Goal: Information Seeking & Learning: Learn about a topic

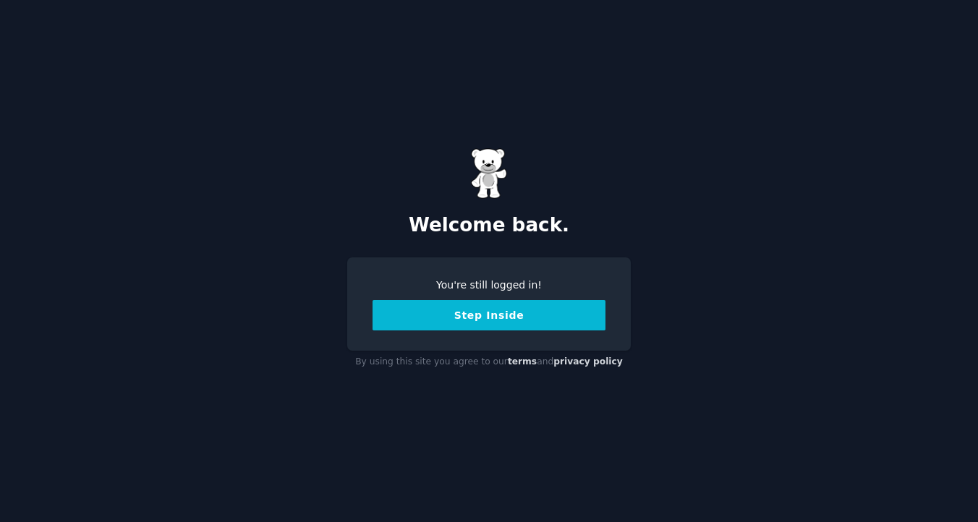
click at [490, 315] on button "Step Inside" at bounding box center [489, 315] width 233 height 30
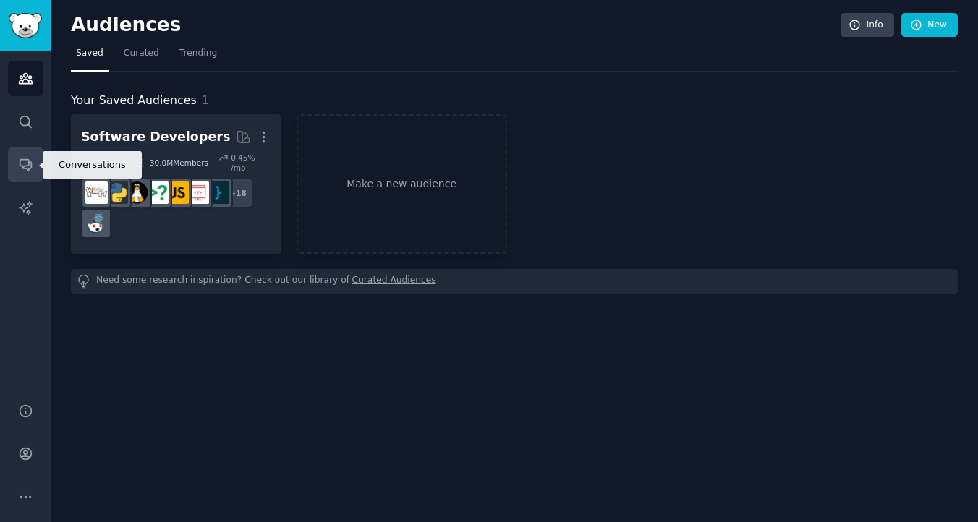
click at [24, 150] on link "Conversations" at bounding box center [25, 164] width 35 height 35
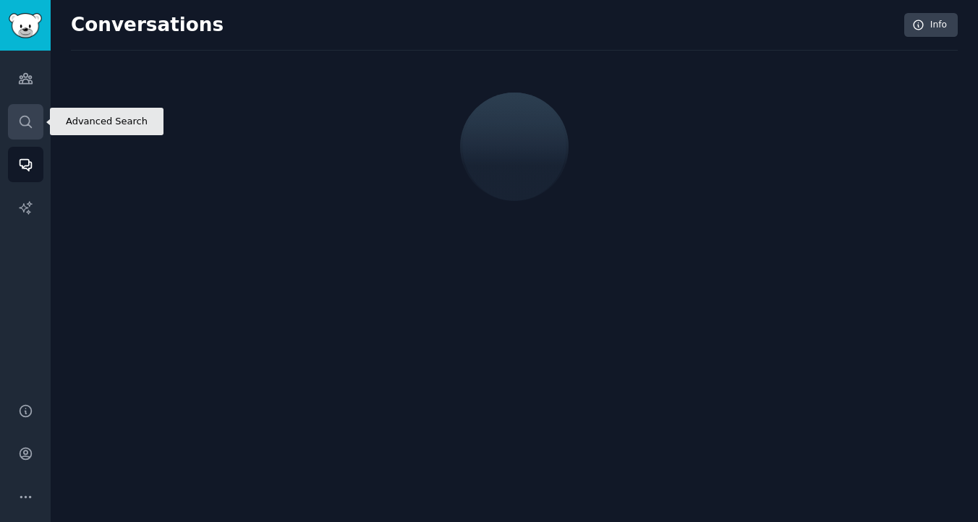
click at [23, 121] on icon "Sidebar" at bounding box center [25, 121] width 15 height 15
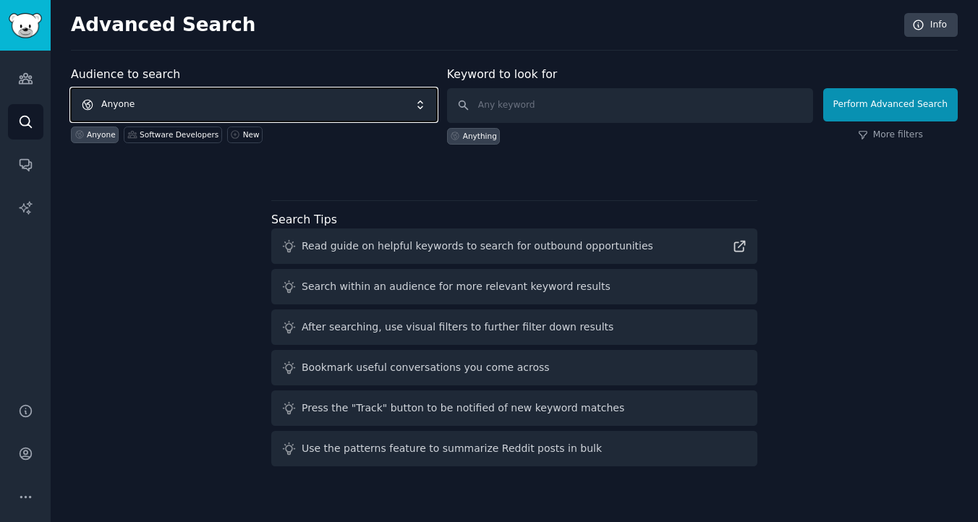
click at [185, 103] on span "Anyone" at bounding box center [254, 104] width 366 height 33
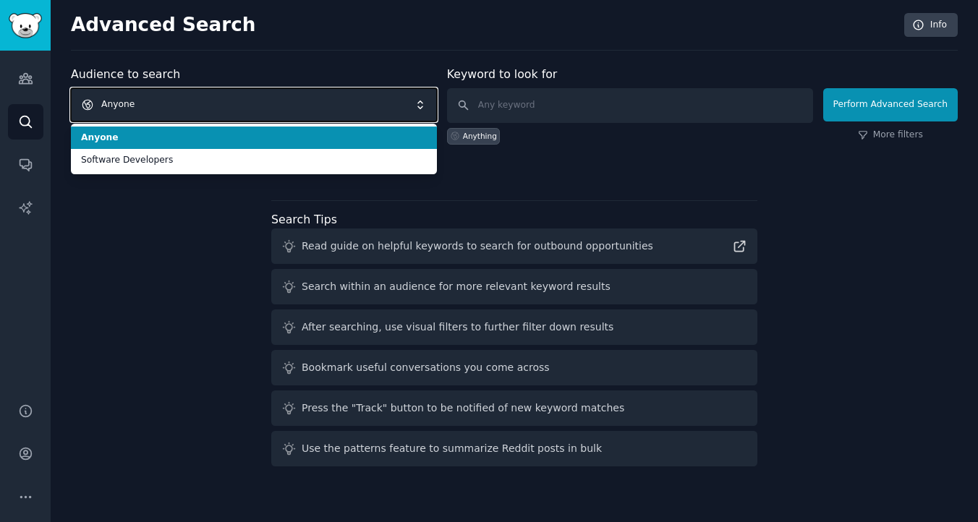
click at [185, 103] on span "Anyone" at bounding box center [254, 104] width 366 height 33
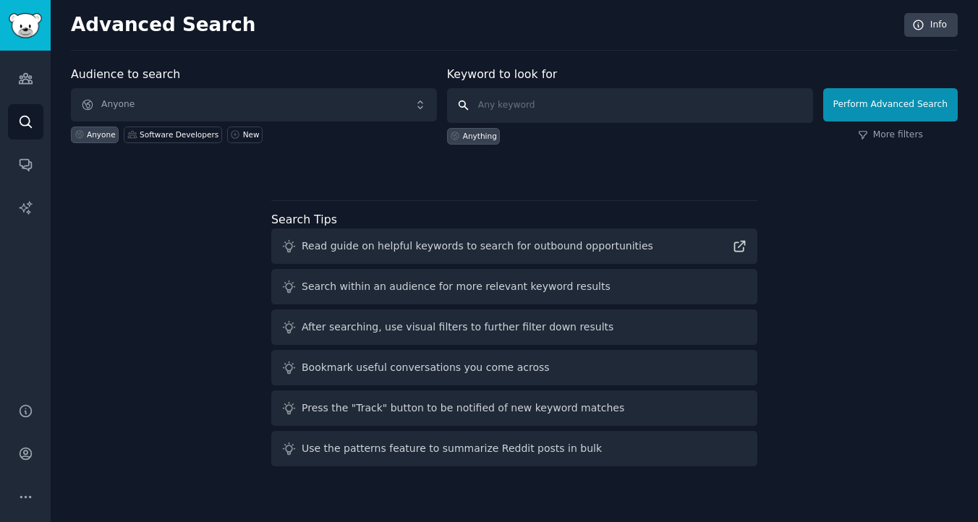
click at [495, 106] on input "text" at bounding box center [630, 105] width 366 height 35
click at [19, 33] on img "Sidebar" at bounding box center [25, 25] width 33 height 25
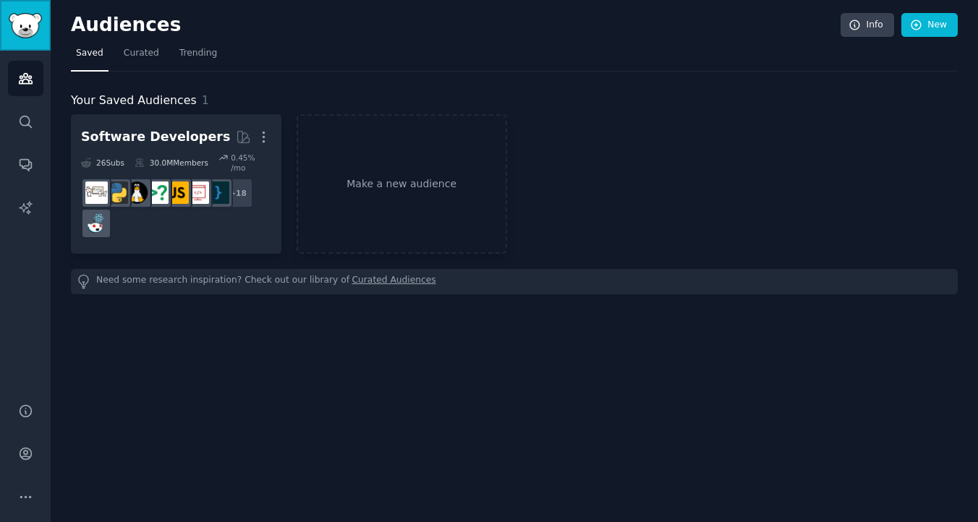
click at [19, 33] on img "Sidebar" at bounding box center [25, 25] width 33 height 25
click at [138, 53] on span "Curated" at bounding box center [141, 53] width 35 height 13
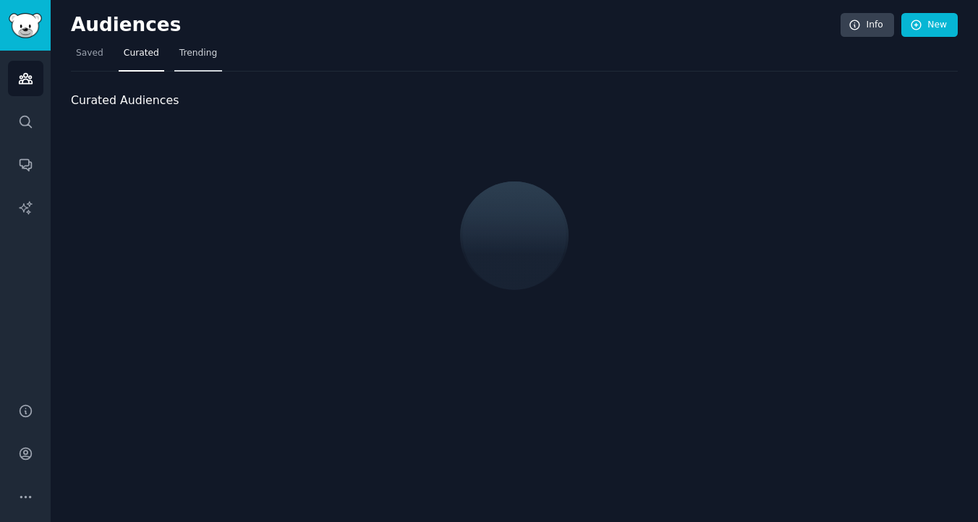
click at [216, 59] on link "Trending" at bounding box center [198, 57] width 48 height 30
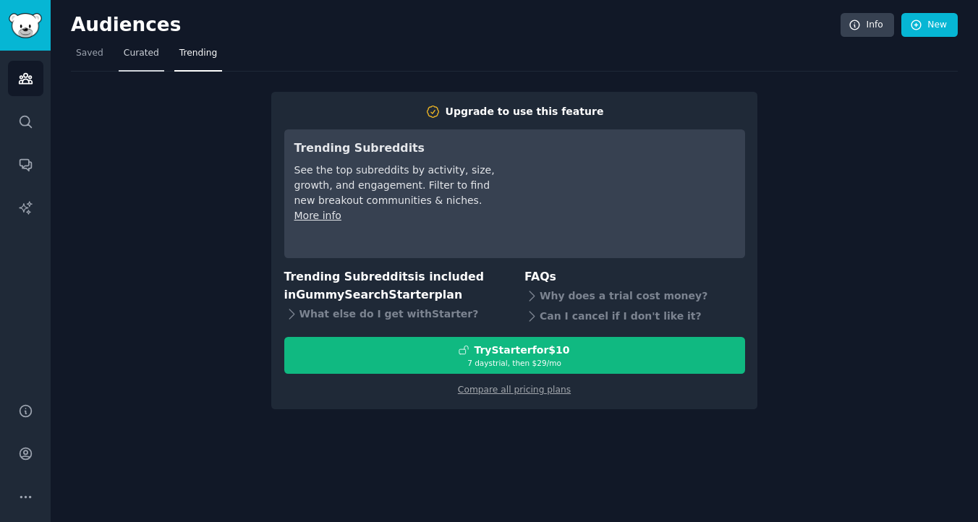
click at [158, 59] on link "Curated" at bounding box center [142, 57] width 46 height 30
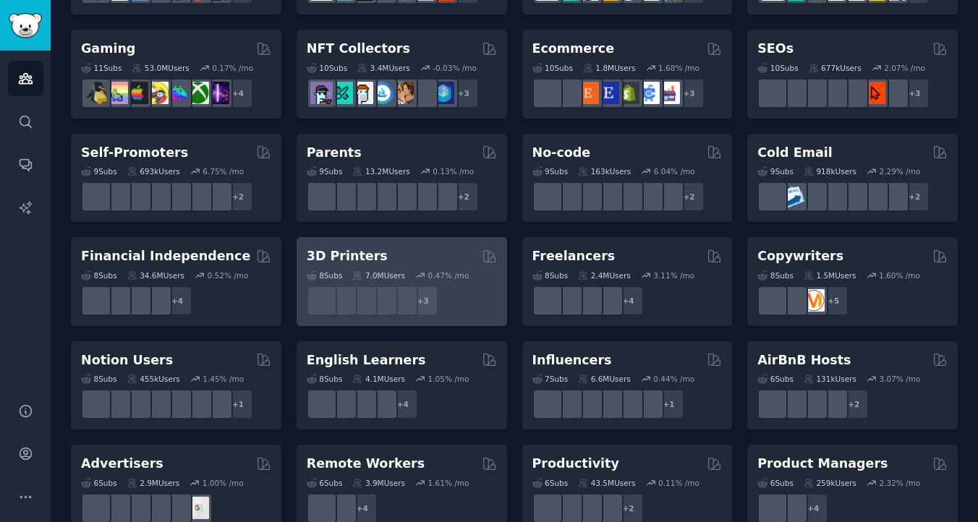
scroll to position [499, 0]
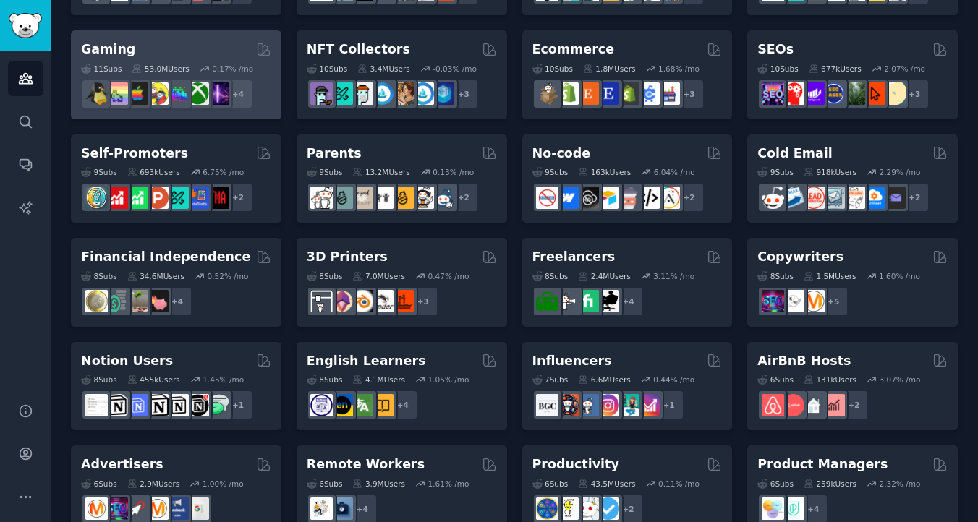
click at [136, 59] on div "11 Sub s 53.0M Users 0.17 % /mo r/XboxGamers + 4" at bounding box center [176, 84] width 190 height 51
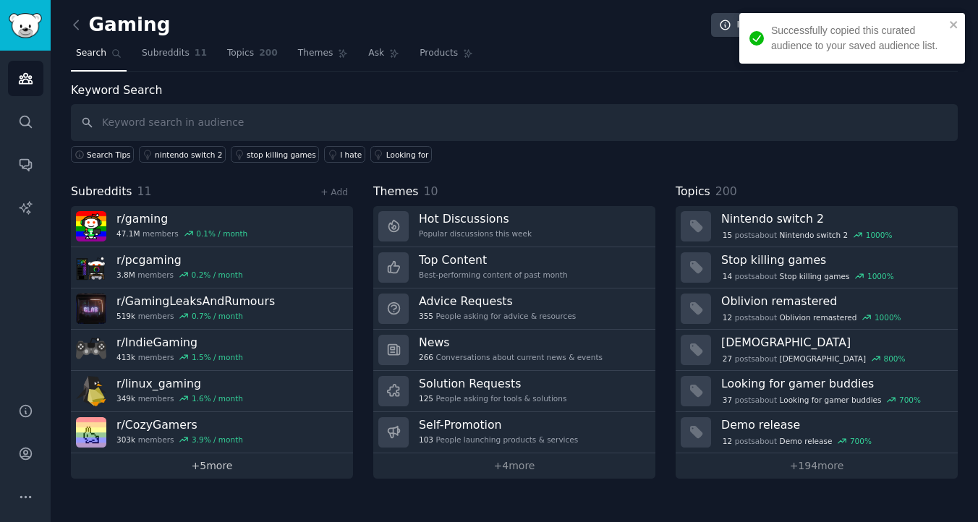
click at [264, 472] on link "+ 5 more" at bounding box center [212, 466] width 282 height 25
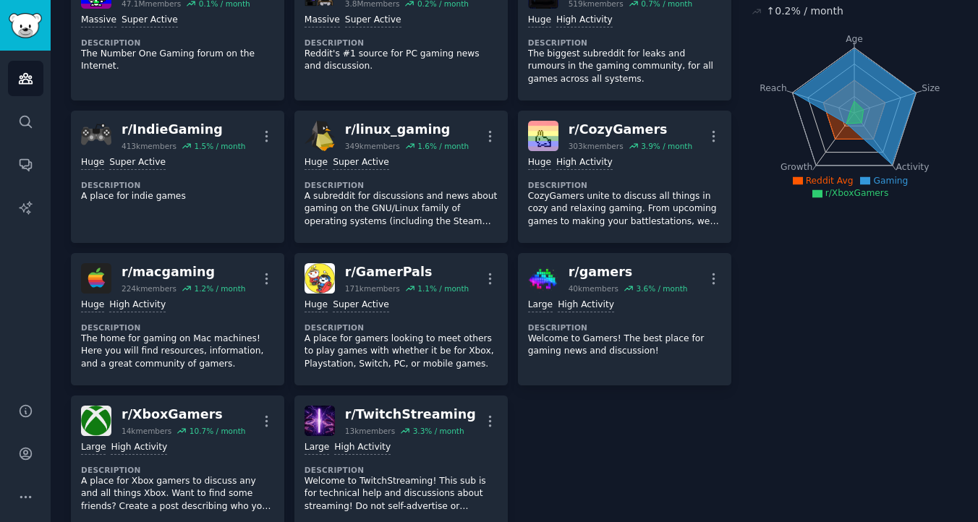
scroll to position [162, 0]
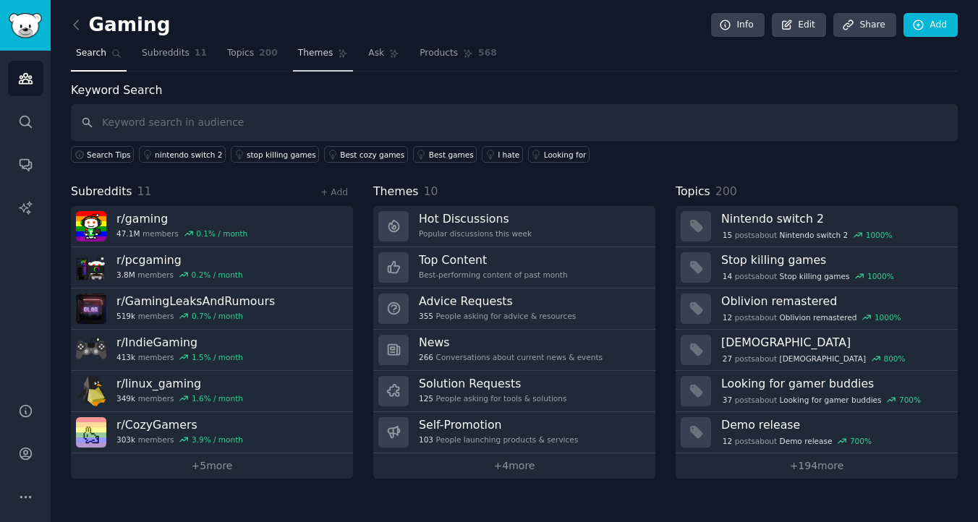
click at [250, 44] on link "Topics 200" at bounding box center [252, 57] width 61 height 30
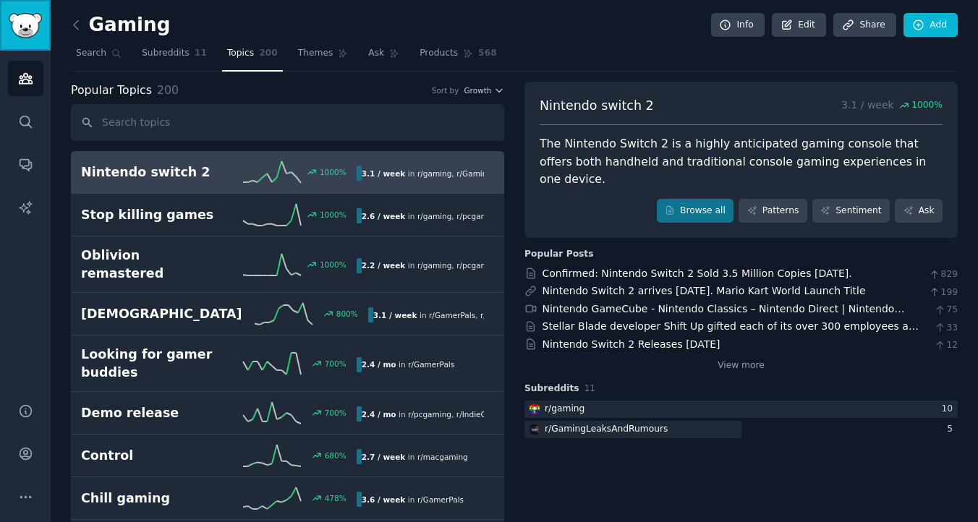
click at [20, 25] on img "Sidebar" at bounding box center [25, 25] width 33 height 25
